Goal: Leave review/rating: Leave review/rating

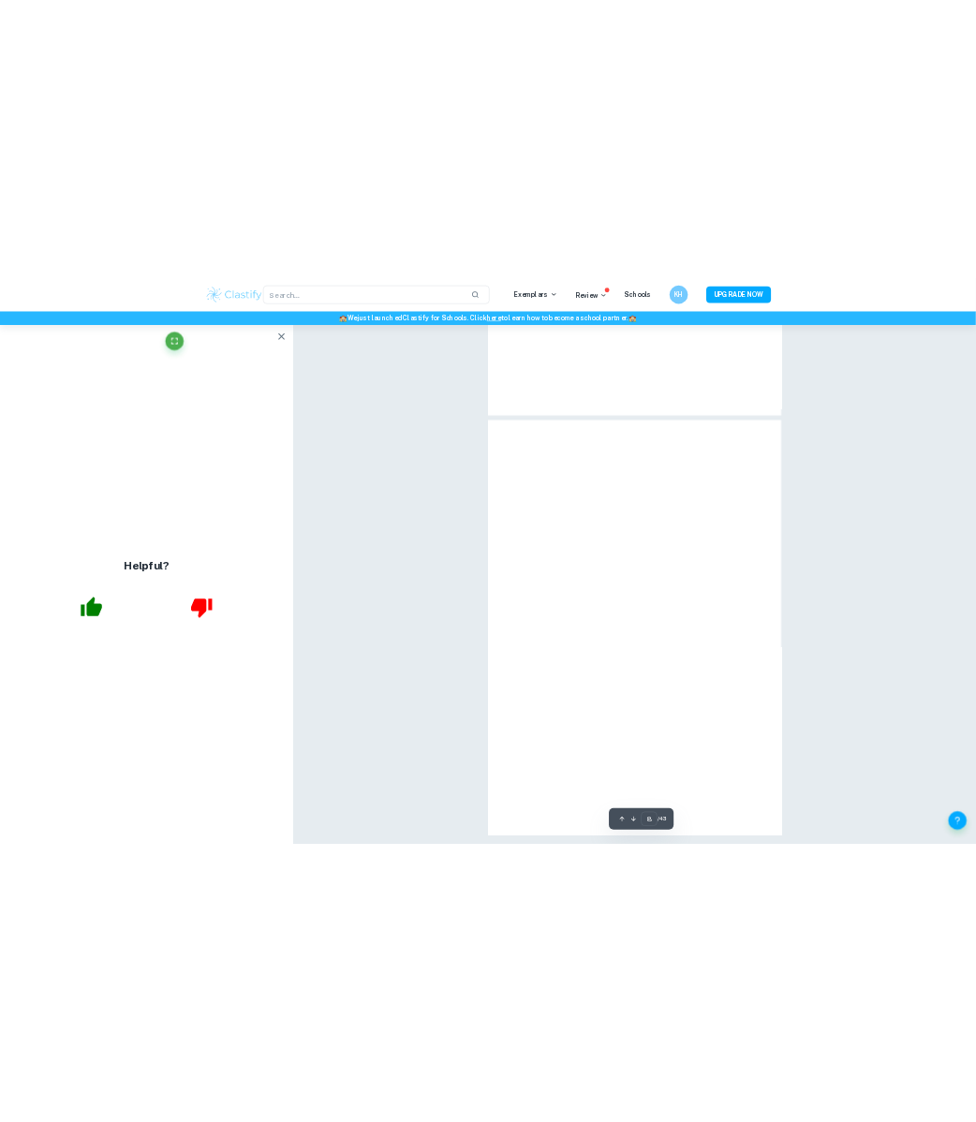
scroll to position [6643, 0]
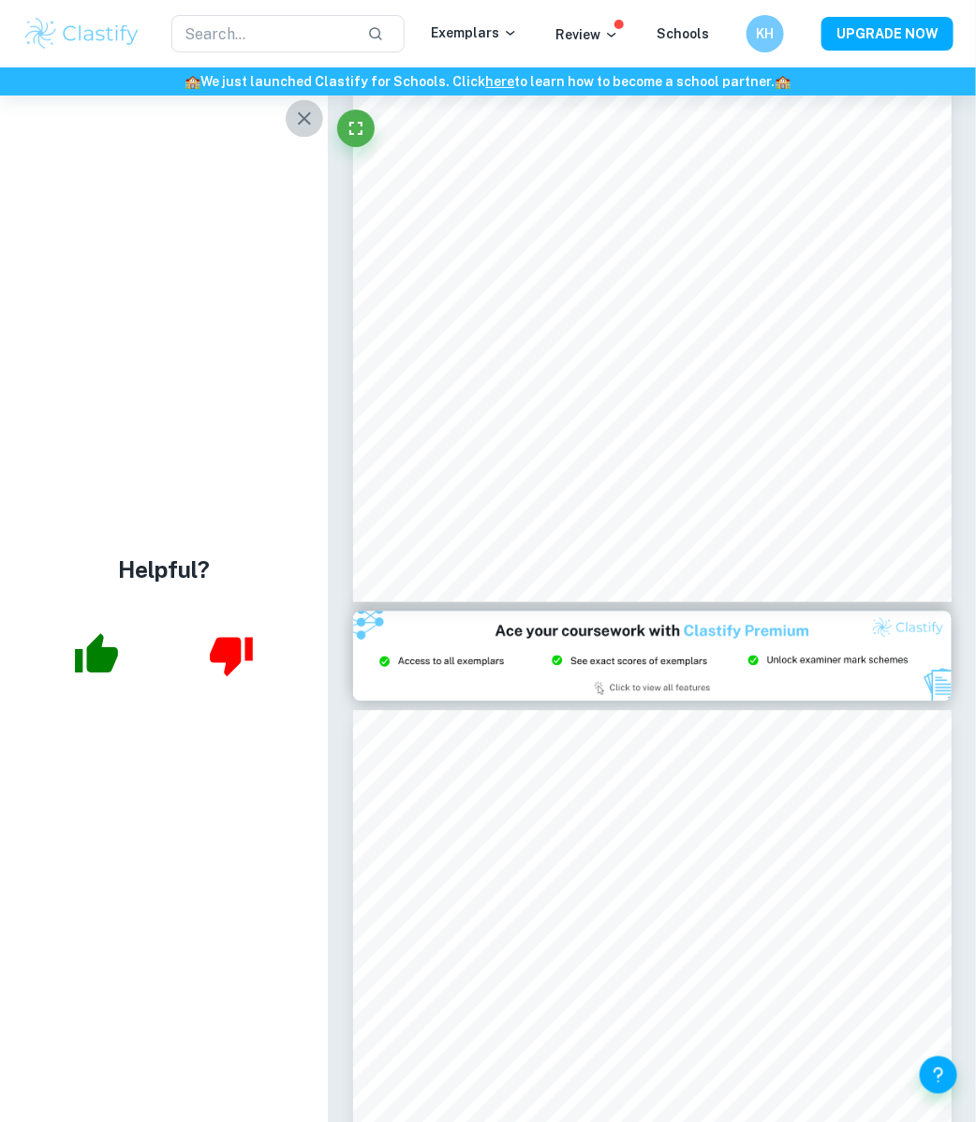
click at [307, 112] on icon "button" at bounding box center [304, 119] width 22 height 22
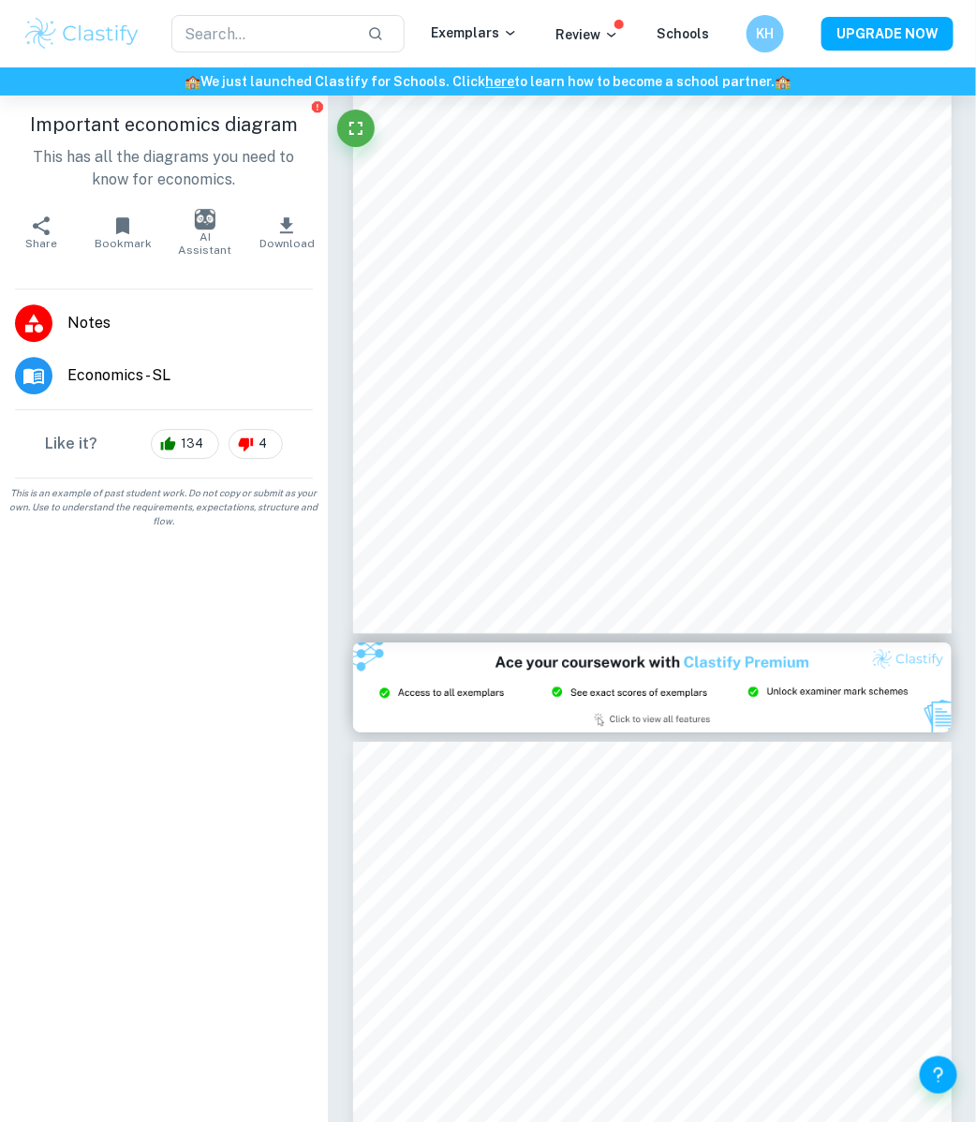
scroll to position [321, 0]
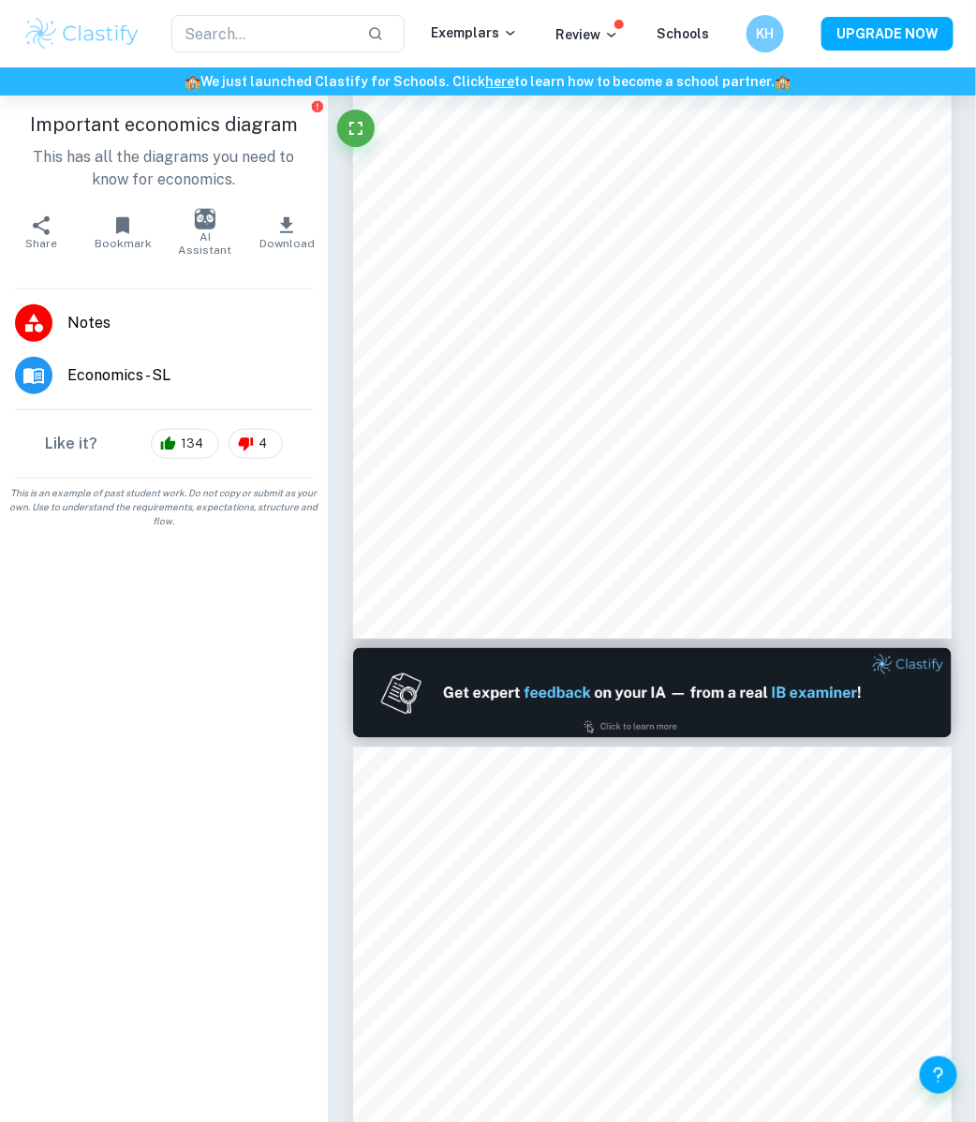
type input "1"
